Goal: Information Seeking & Learning: Learn about a topic

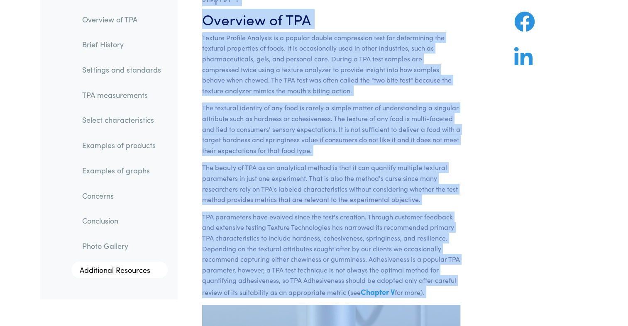
drag, startPoint x: 203, startPoint y: 69, endPoint x: 394, endPoint y: 327, distance: 321.4
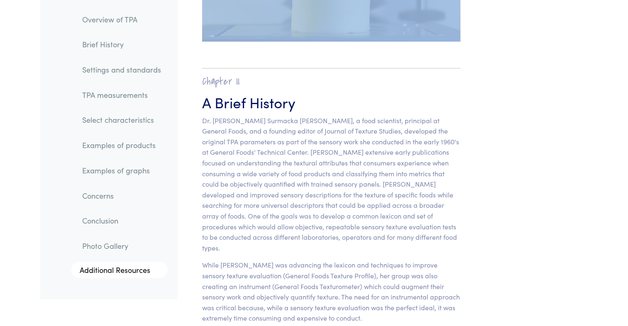
scroll to position [460, 0]
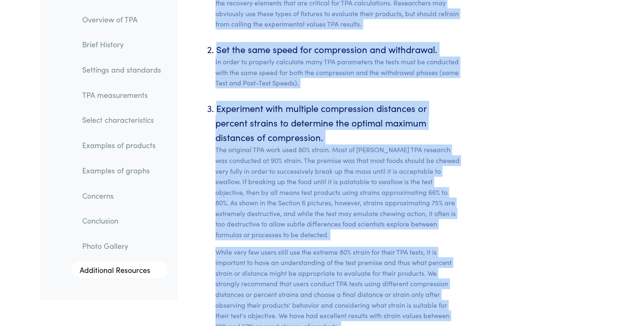
drag, startPoint x: 202, startPoint y: 74, endPoint x: 604, endPoint y: 327, distance: 475.1
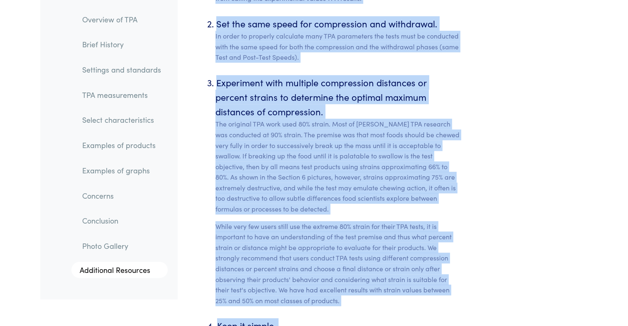
drag, startPoint x: 604, startPoint y: 327, endPoint x: 558, endPoint y: 238, distance: 100.7
drag, startPoint x: 558, startPoint y: 238, endPoint x: 487, endPoint y: 284, distance: 84.2
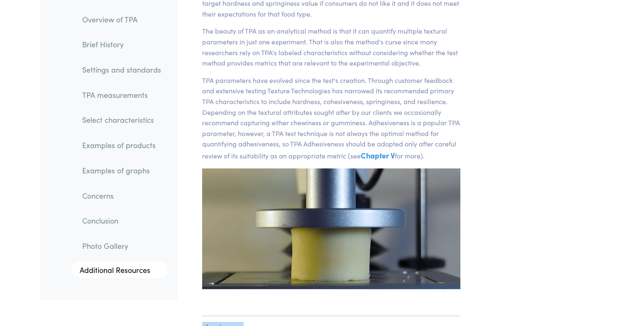
scroll to position [0, 0]
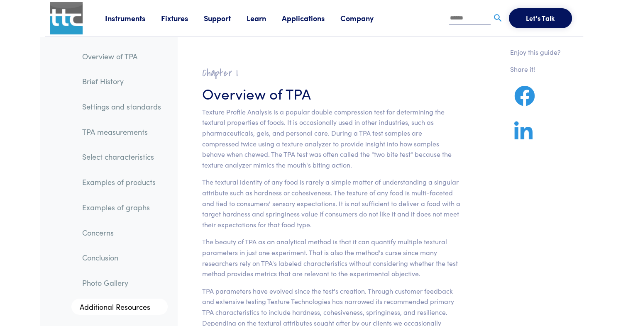
click at [463, 191] on section "Chapter I Overview of TPA Texture Profile Analysis is a popular double compress…" at bounding box center [331, 283] width 298 height 453
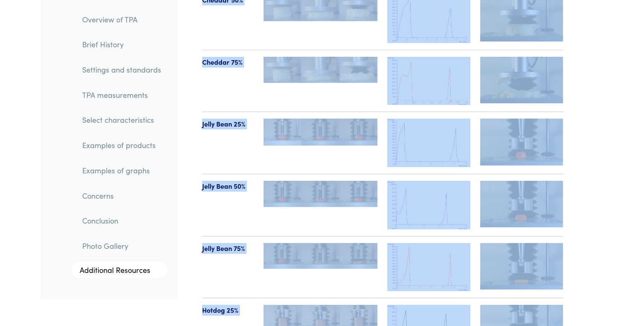
scroll to position [9138, 0]
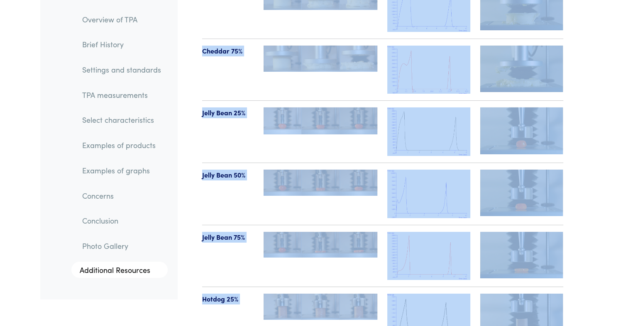
drag, startPoint x: 202, startPoint y: 72, endPoint x: 577, endPoint y: 311, distance: 444.7
click at [197, 190] on div "Jelly Bean 50%" at bounding box center [228, 194] width 62 height 49
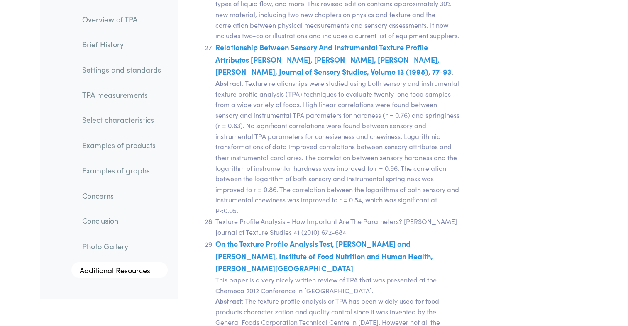
scroll to position [17014, 0]
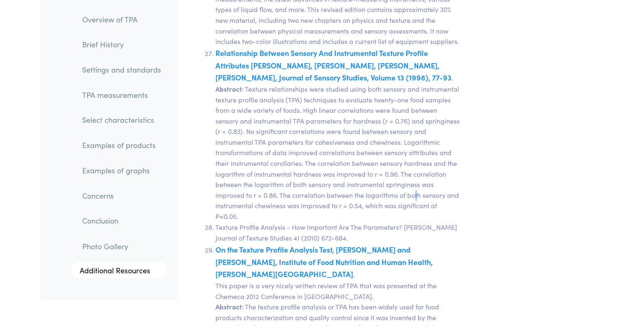
drag, startPoint x: 622, startPoint y: 0, endPoint x: 416, endPoint y: 68, distance: 217.1
click at [416, 68] on li "Relationship Between Sensory And Instrumental Texture Profile Attributes [PERSO…" at bounding box center [337, 134] width 245 height 175
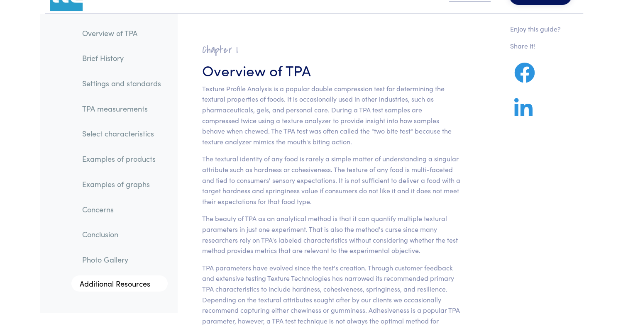
scroll to position [0, 0]
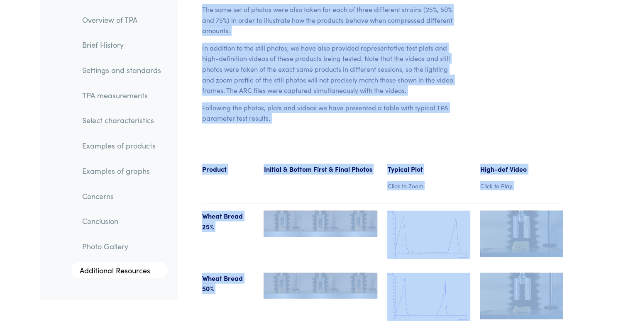
drag, startPoint x: 203, startPoint y: 69, endPoint x: 635, endPoint y: 327, distance: 503.3
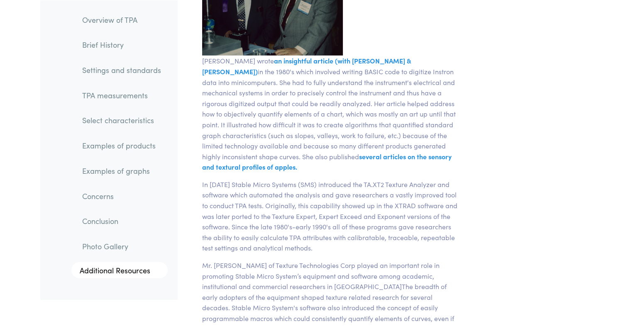
scroll to position [2346, 0]
click at [447, 55] on p "[PERSON_NAME] wrote an insightful article (with [PERSON_NAME] & [PERSON_NAME]) …" at bounding box center [331, 113] width 268 height 117
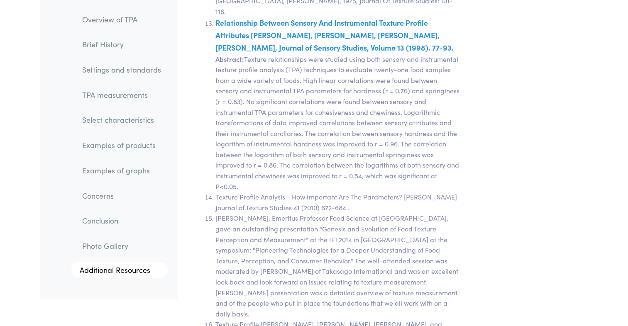
scroll to position [15645, 0]
click at [426, 70] on li "Relationship Between Sensory And Instrumental Texture Profile Attributes [PERSO…" at bounding box center [337, 104] width 245 height 175
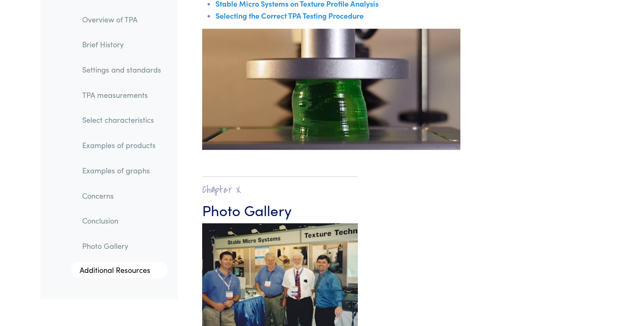
scroll to position [13522, 0]
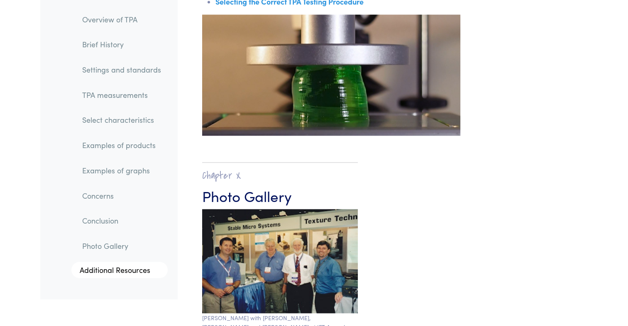
click at [352, 86] on img at bounding box center [331, 75] width 258 height 121
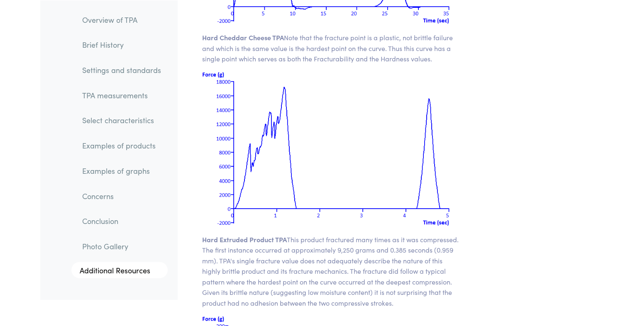
scroll to position [11180, 0]
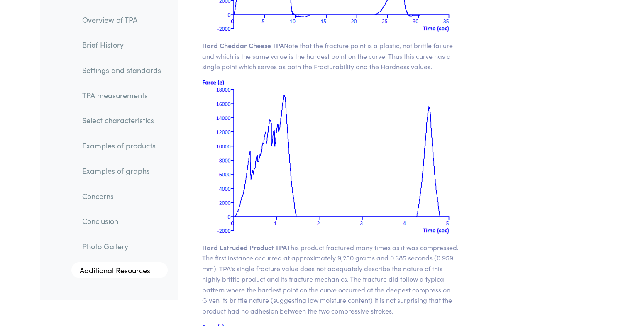
drag, startPoint x: 354, startPoint y: 85, endPoint x: 313, endPoint y: 112, distance: 49.1
click at [313, 112] on img at bounding box center [331, 156] width 258 height 155
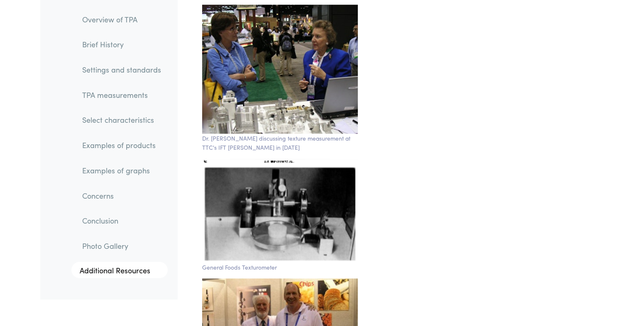
scroll to position [13864, 0]
